Goal: Communication & Community: Ask a question

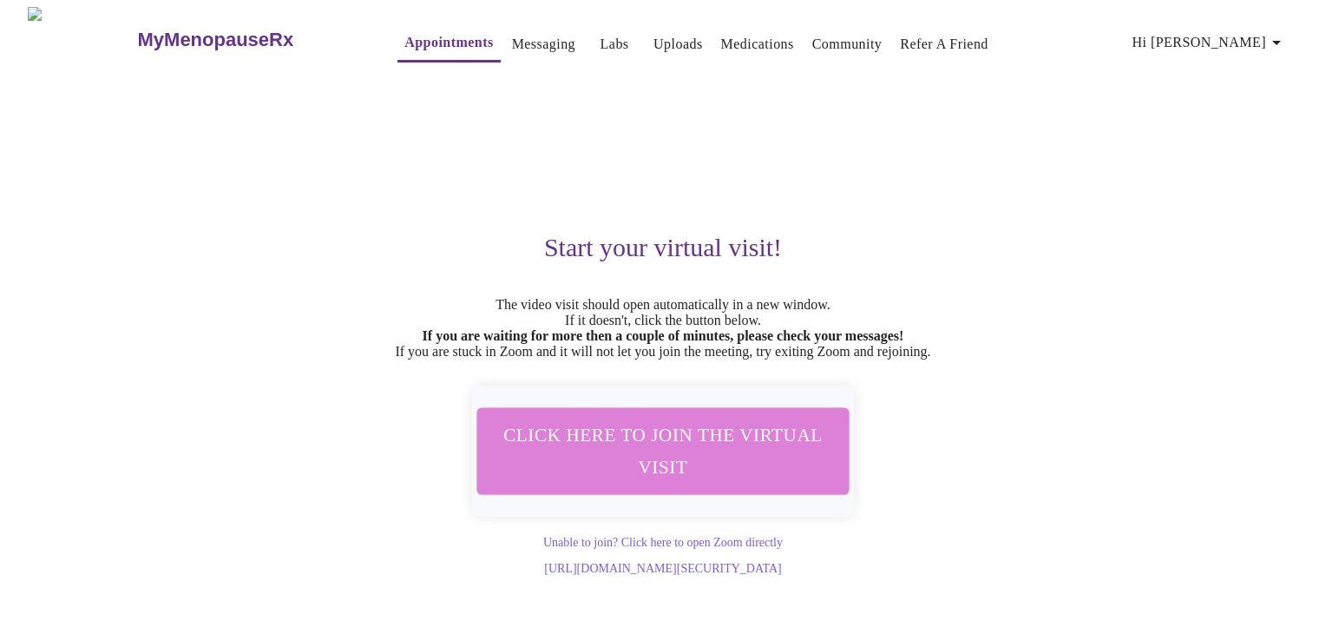
click at [691, 442] on span "Click here to join the virtual visit" at bounding box center [663, 450] width 326 height 64
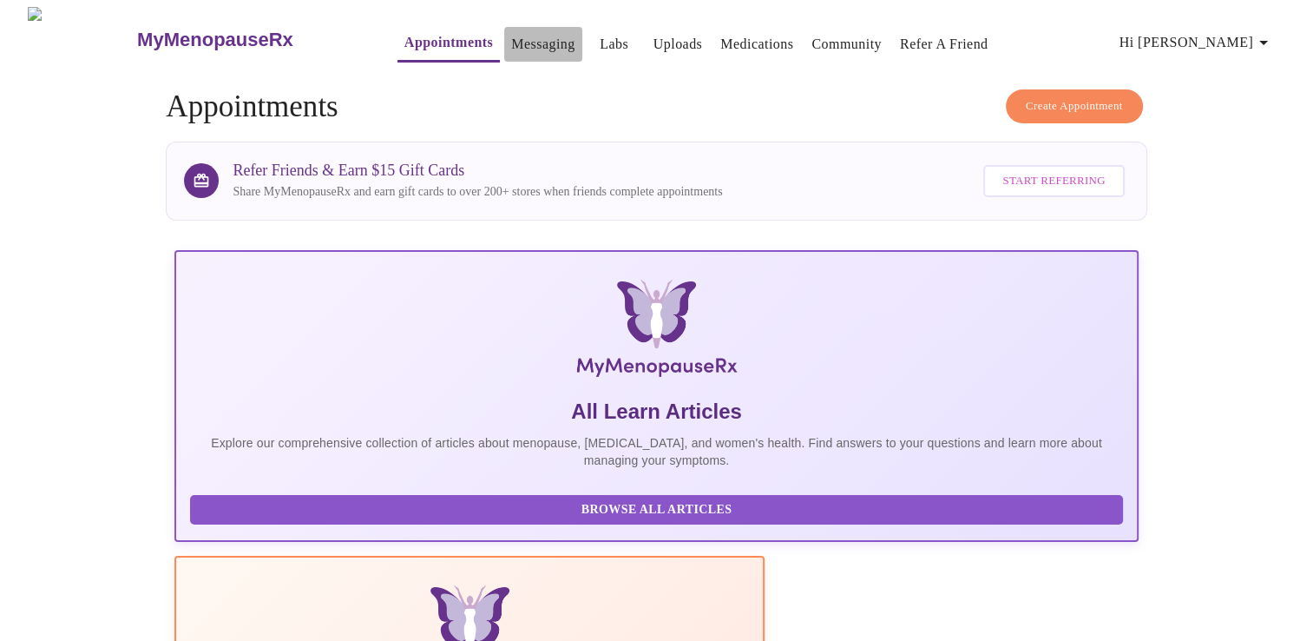
click at [530, 36] on link "Messaging" at bounding box center [542, 44] width 63 height 24
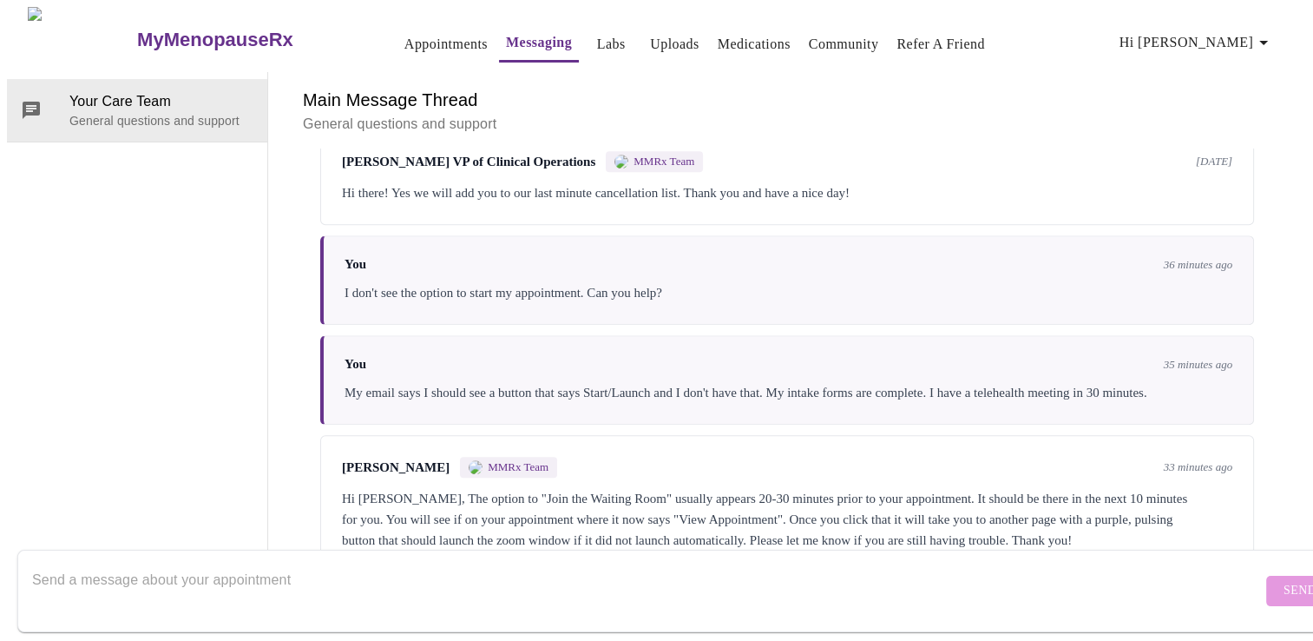
scroll to position [1816, 0]
click at [536, 576] on textarea "Send a message about your appointment" at bounding box center [647, 591] width 1230 height 56
type textarea "No one on meeting yet."
drag, startPoint x: 1241, startPoint y: 594, endPoint x: 1249, endPoint y: 569, distance: 26.6
click at [1249, 569] on form "No one on meeting yet. Send" at bounding box center [681, 591] width 1329 height 82
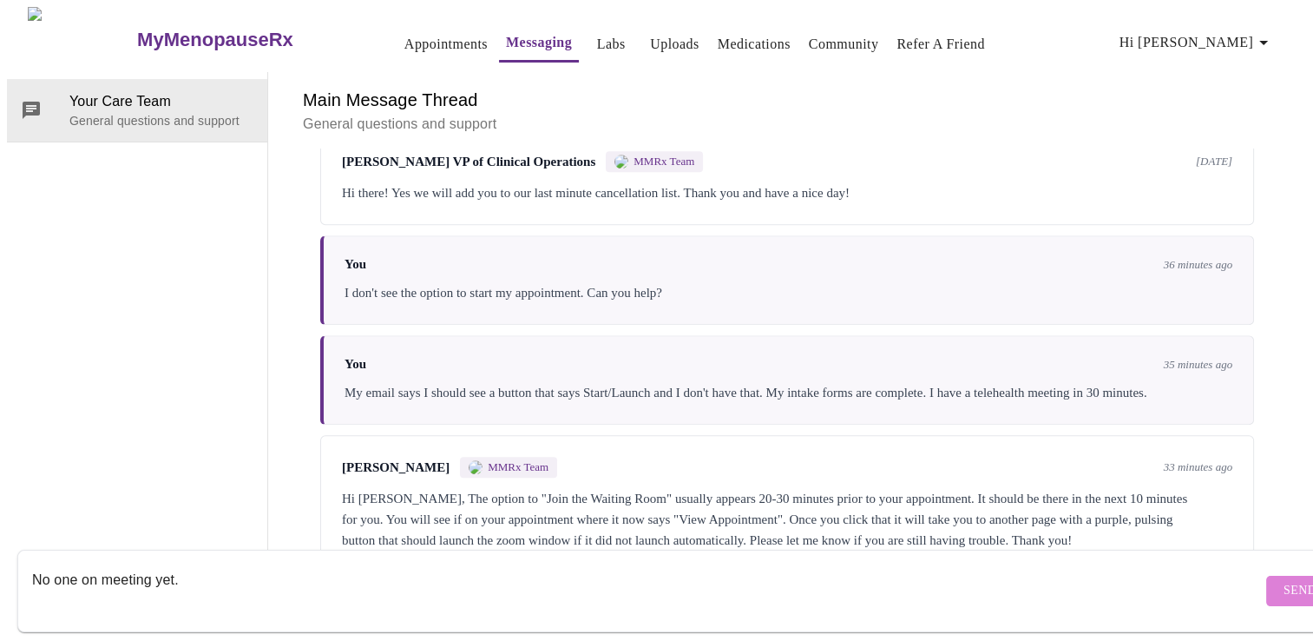
click at [1284, 580] on span "Send" at bounding box center [1300, 591] width 33 height 22
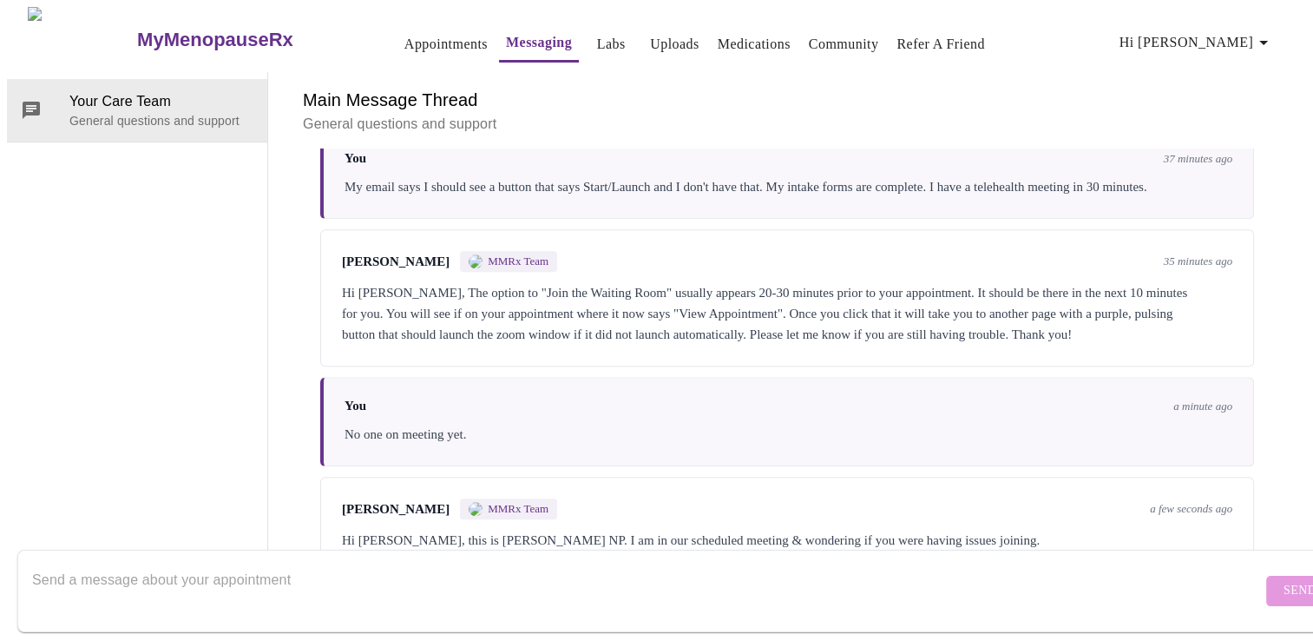
scroll to position [2029, 0]
click at [344, 586] on textarea "Send a message about your appointment" at bounding box center [647, 591] width 1230 height 56
type textarea "I clicked to join meeting and my zoom is up."
click at [1284, 580] on span "Send" at bounding box center [1300, 591] width 33 height 22
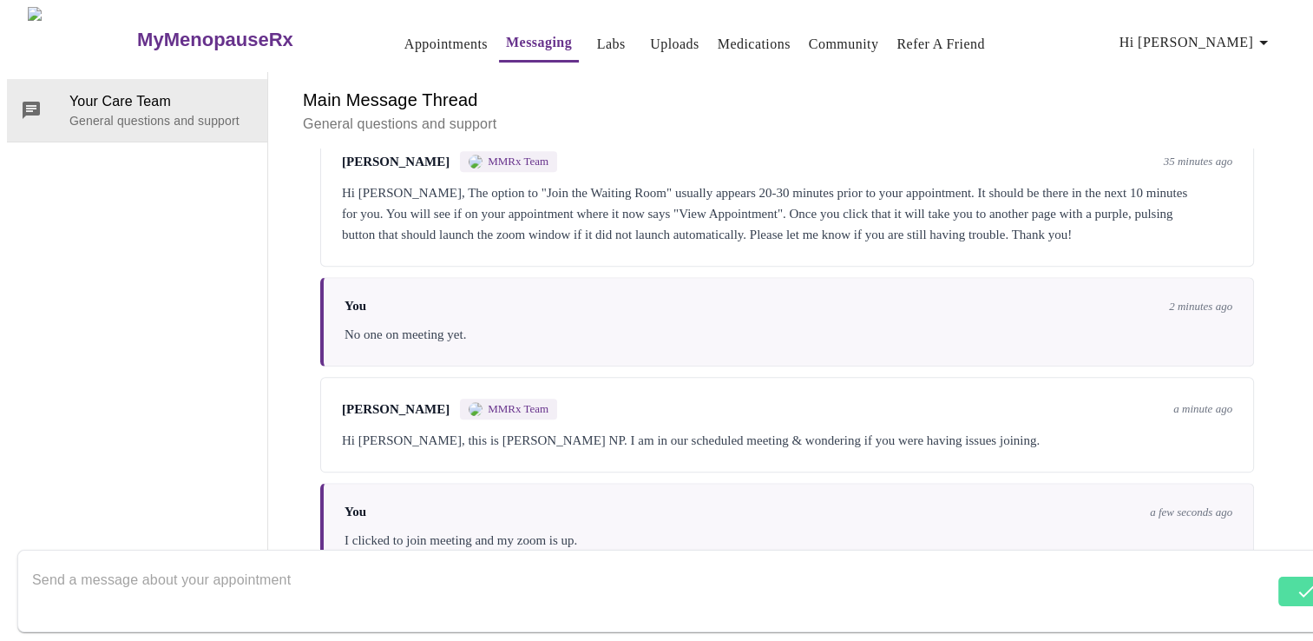
scroll to position [2133, 0]
click at [689, 585] on textarea "Send a message about your appointment" at bounding box center [647, 591] width 1230 height 56
type textarea "It says My MenopauseRX Virtual Visit."
click at [1284, 580] on span "Send" at bounding box center [1300, 591] width 33 height 22
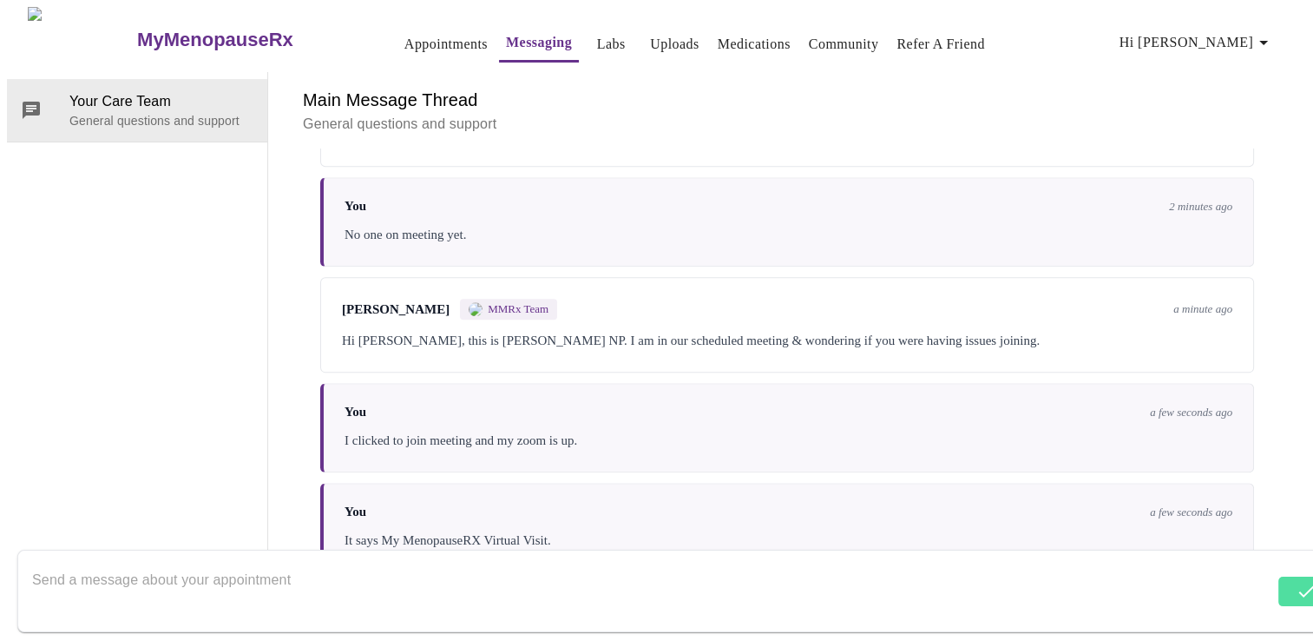
scroll to position [2238, 0]
click at [694, 563] on textarea "Send a message about your appointment" at bounding box center [647, 591] width 1230 height 56
type textarea "Can you call me if we can't do this via Zoom?"
click at [1267, 576] on button "Send" at bounding box center [1301, 591] width 68 height 30
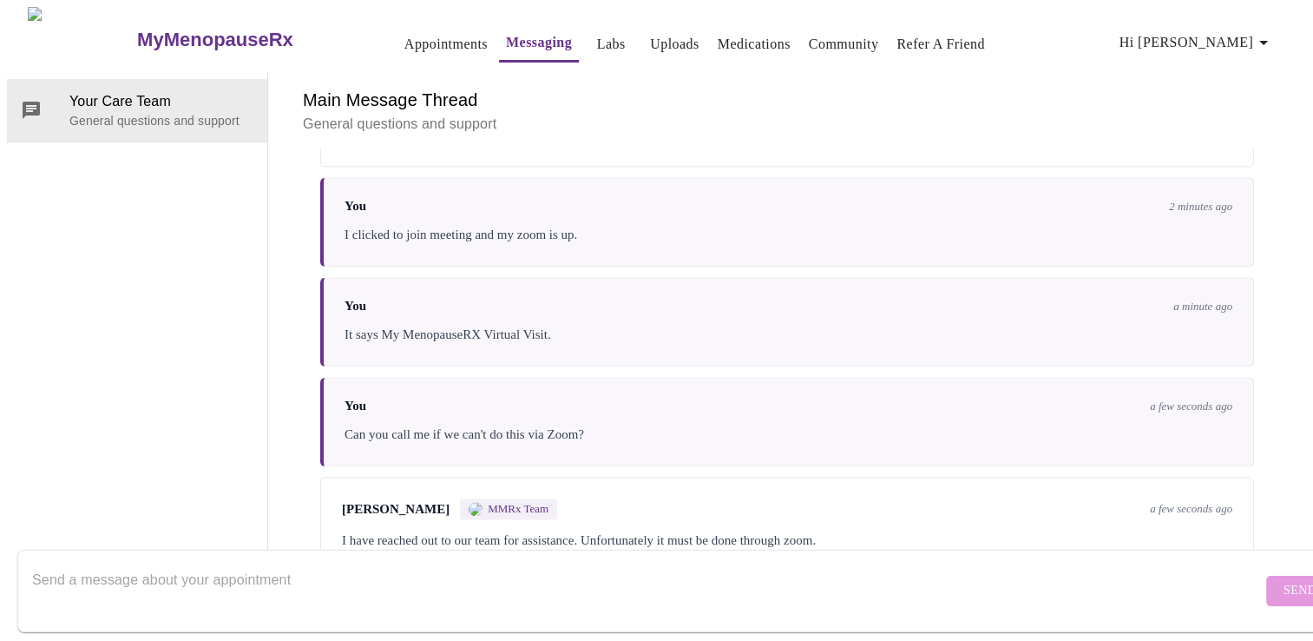
scroll to position [2451, 0]
click at [1021, 574] on textarea "Send a message about your appointment" at bounding box center [647, 591] width 1230 height 56
click at [1024, 324] on div "It says My MenopauseRX Virtual Visit." at bounding box center [789, 334] width 888 height 21
click at [1007, 277] on div "You a minute ago It says My MenopauseRX Virtual Visit." at bounding box center [787, 321] width 934 height 89
click at [438, 563] on textarea "I don't know what else I can do on my end." at bounding box center [647, 591] width 1230 height 56
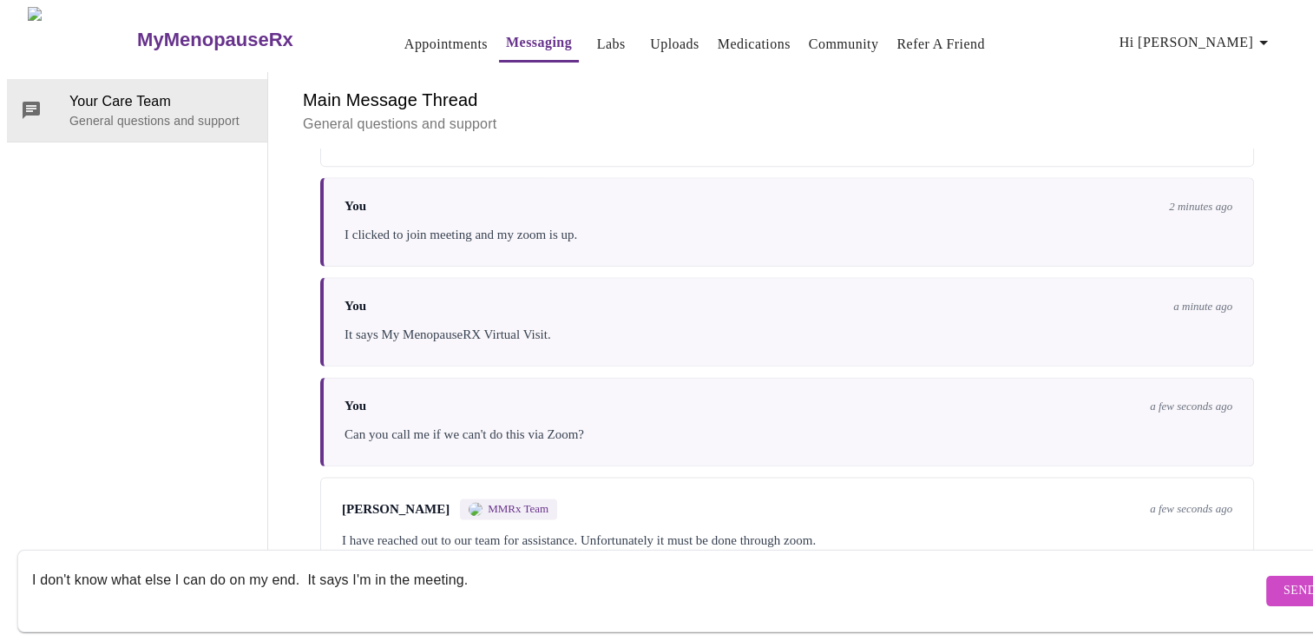
type textarea "I don't know what else I can do on my end. It says I'm in the meeting."
click at [1284, 580] on span "Send" at bounding box center [1300, 591] width 33 height 22
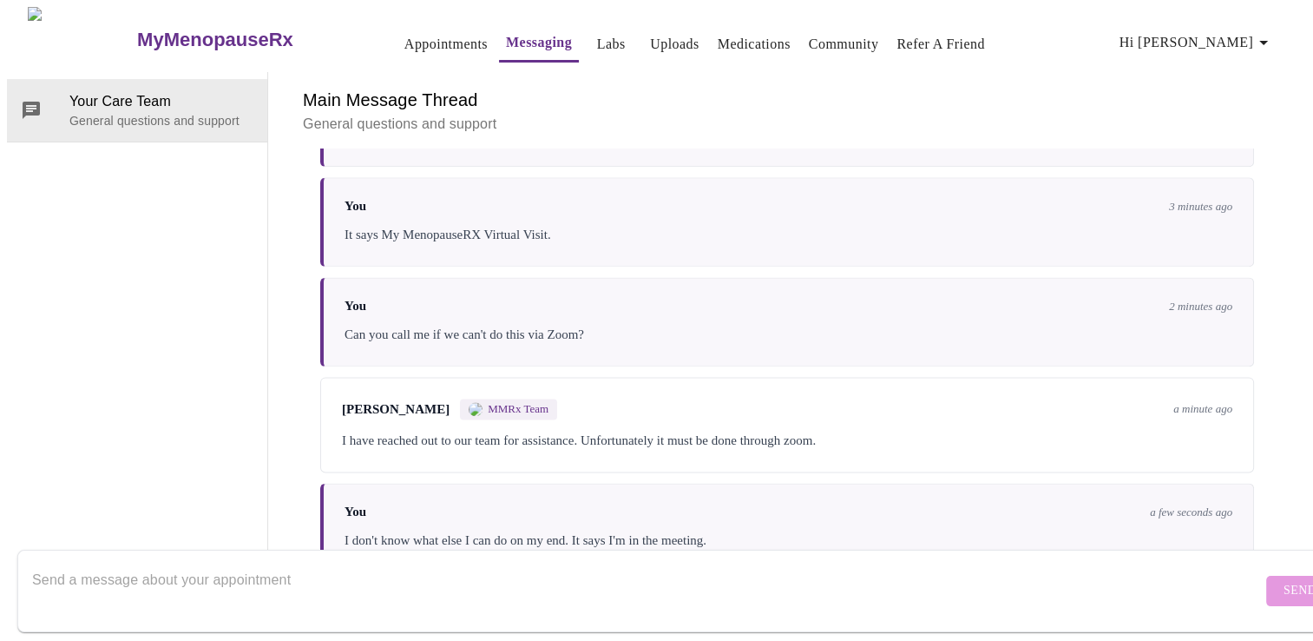
scroll to position [0, 0]
click at [405, 36] on link "Appointments" at bounding box center [446, 44] width 83 height 24
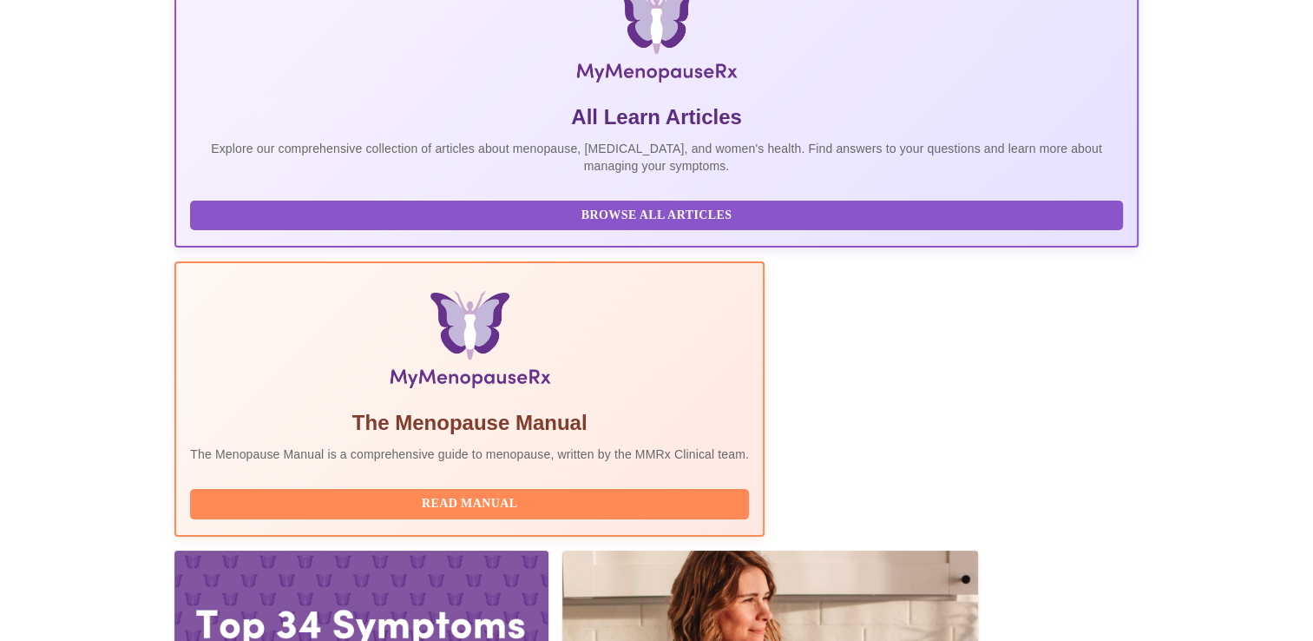
scroll to position [306, 0]
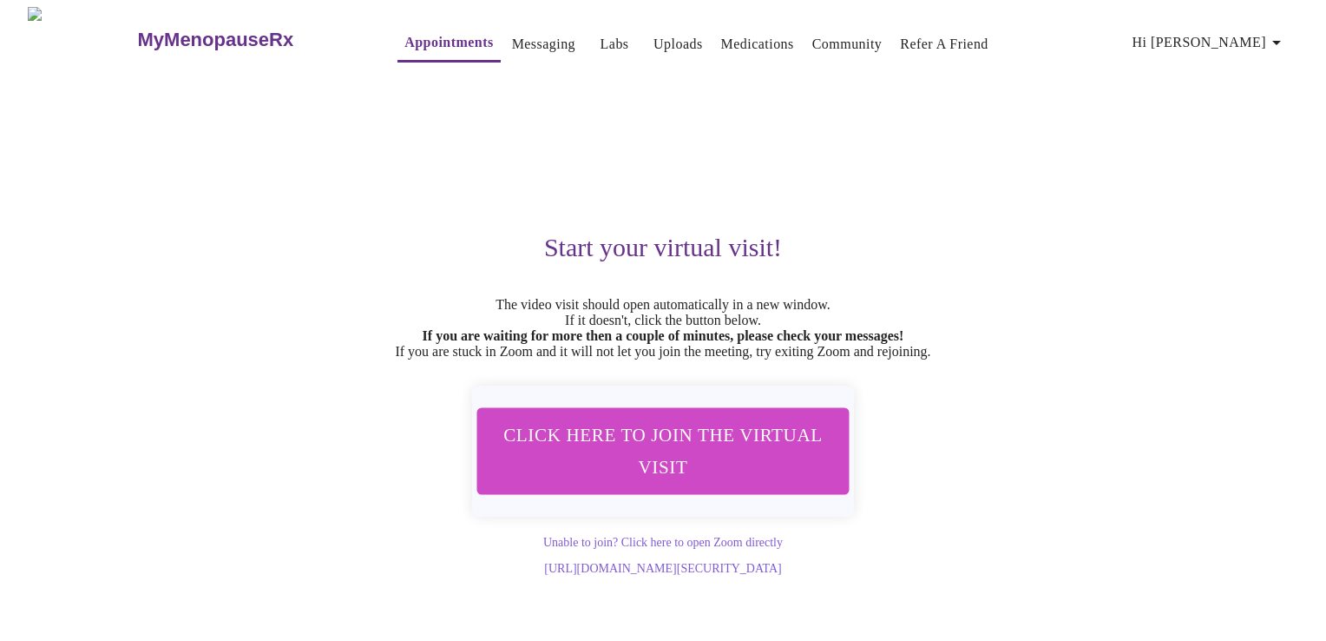
click at [705, 477] on span "Click here to join the virtual visit" at bounding box center [663, 450] width 326 height 64
